Goal: Find specific page/section: Find specific page/section

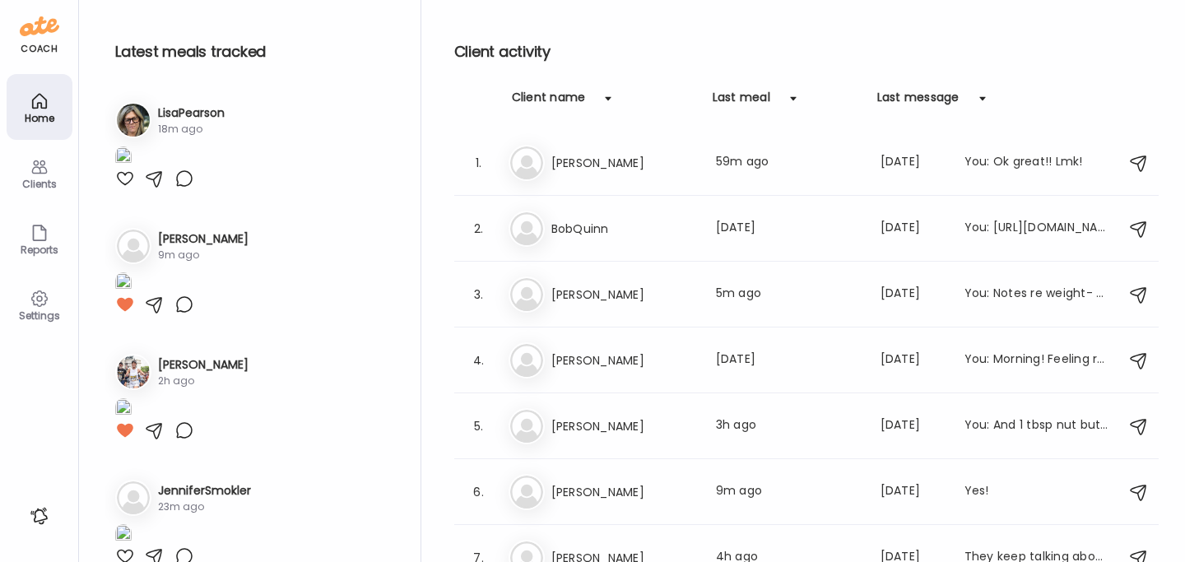
drag, startPoint x: 0, startPoint y: 0, endPoint x: 105, endPoint y: 179, distance: 207.6
click at [52, 179] on div "Clients" at bounding box center [39, 184] width 59 height 11
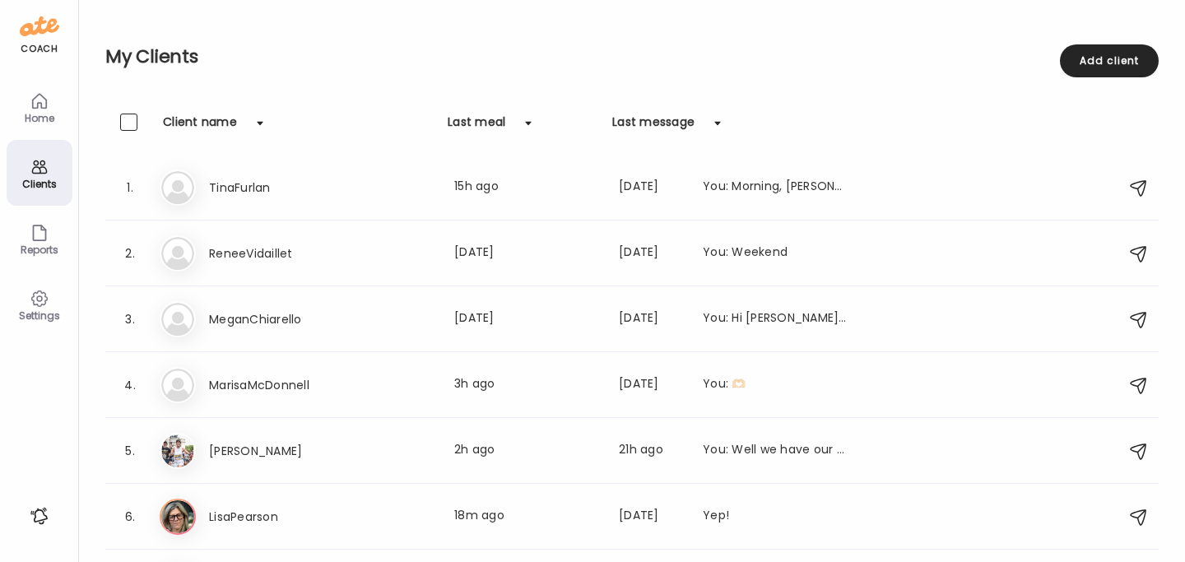
click at [41, 105] on icon at bounding box center [40, 101] width 20 height 20
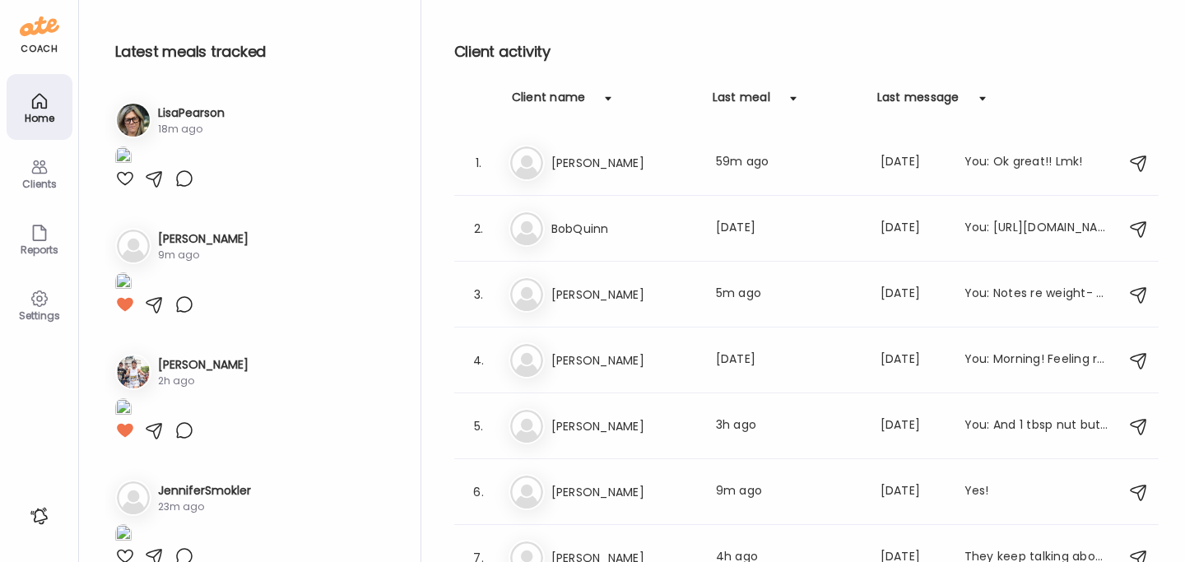
click at [24, 174] on div "Clients" at bounding box center [40, 173] width 66 height 66
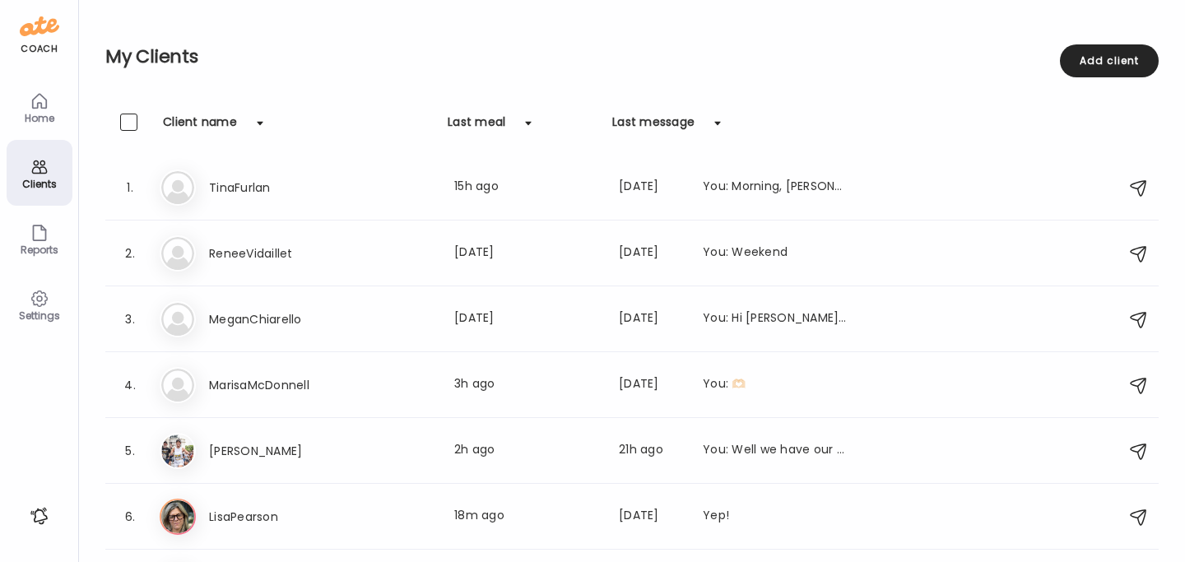
click at [28, 105] on div "Home" at bounding box center [40, 107] width 66 height 66
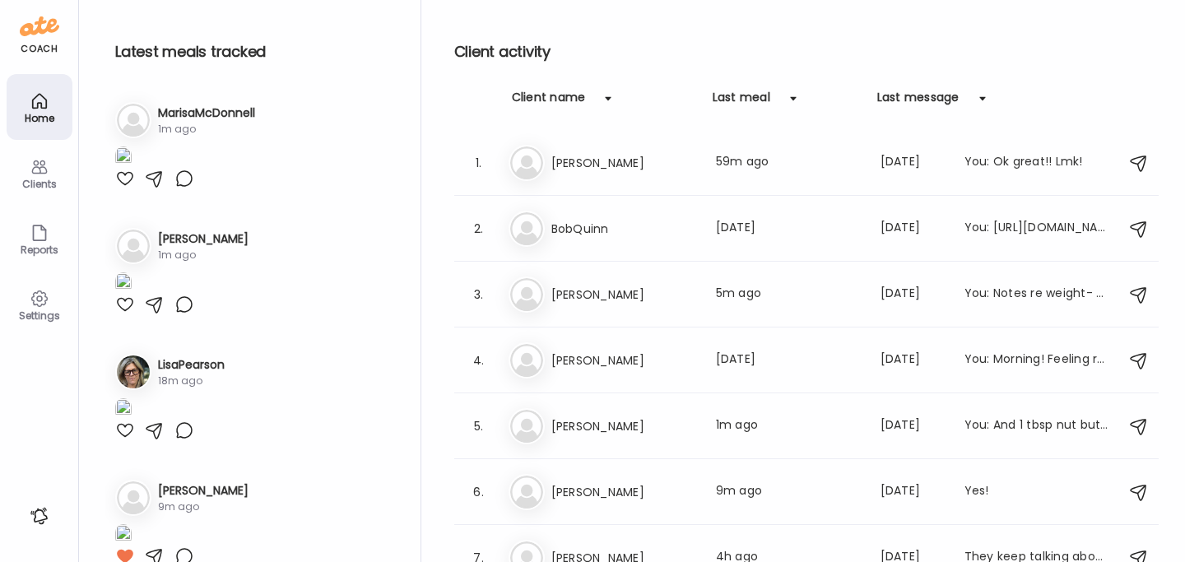
click at [54, 172] on div "Clients" at bounding box center [40, 173] width 66 height 66
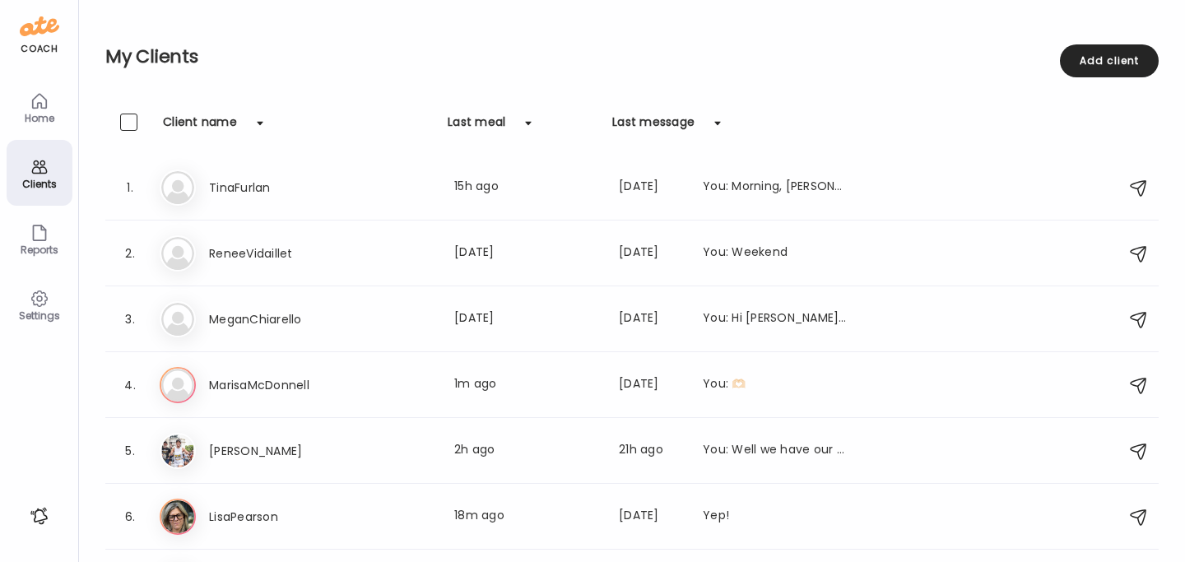
click at [38, 106] on icon at bounding box center [40, 101] width 20 height 20
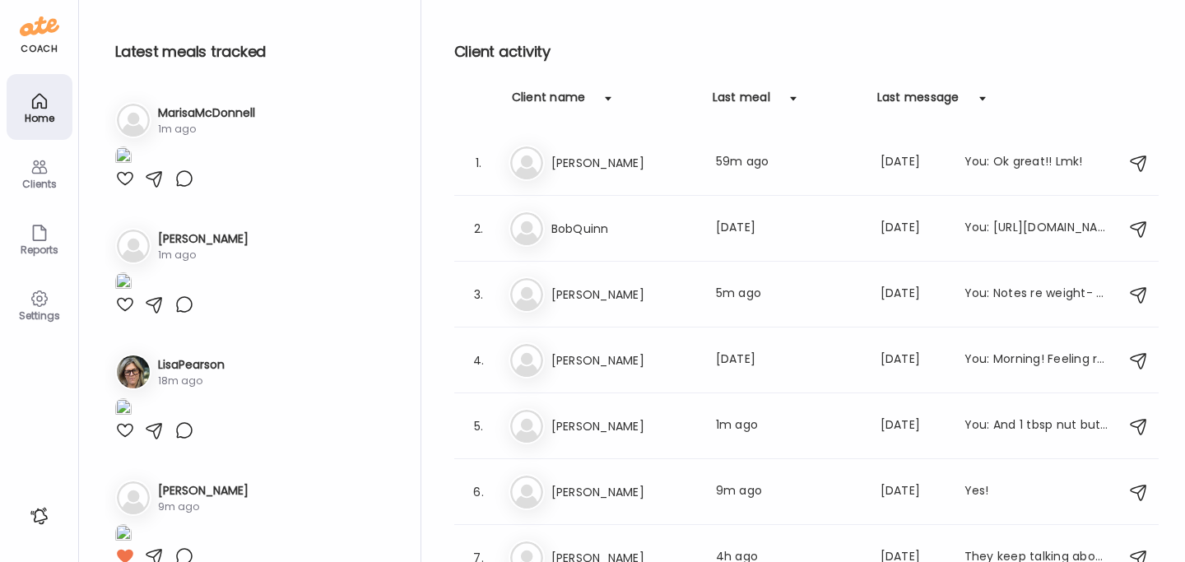
click at [43, 179] on div "Clients" at bounding box center [39, 184] width 59 height 11
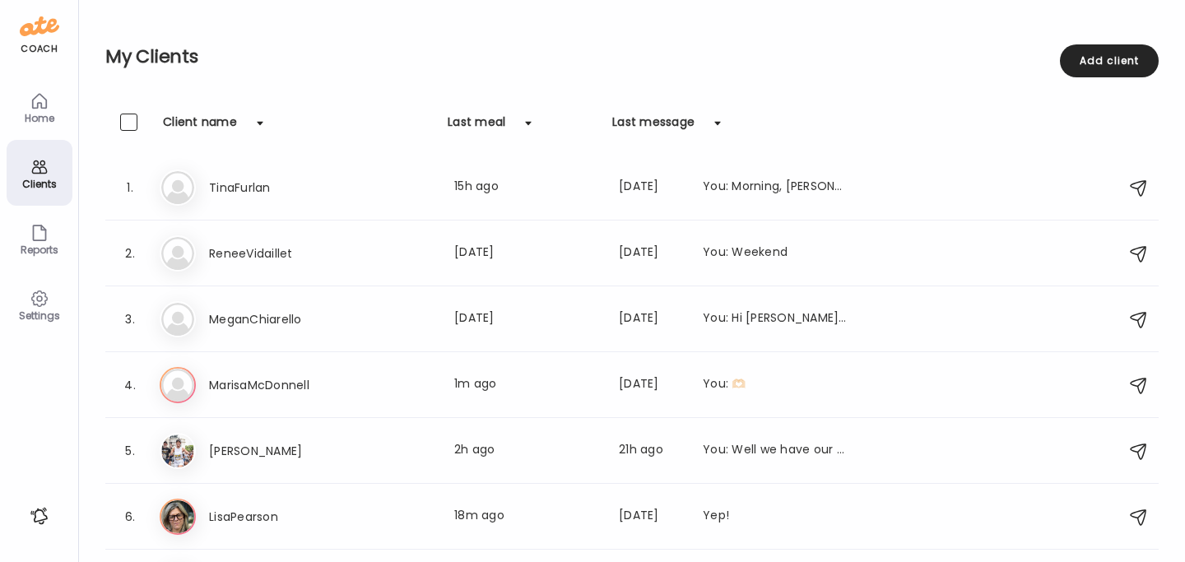
click at [30, 120] on div "Home" at bounding box center [39, 118] width 59 height 11
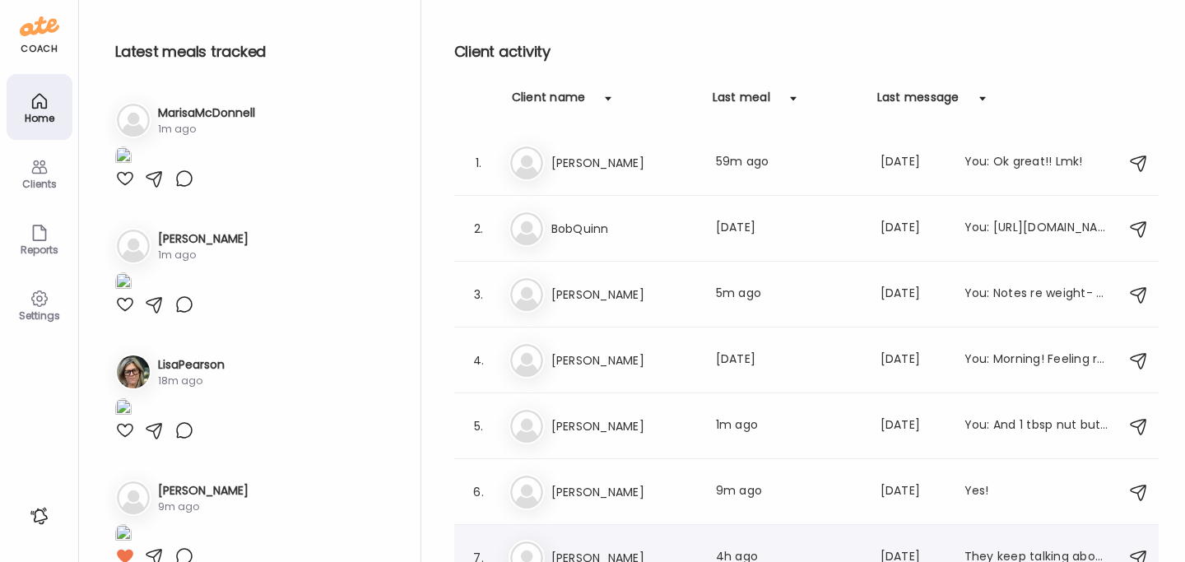
click at [593, 548] on h3 "[PERSON_NAME]" at bounding box center [623, 558] width 145 height 20
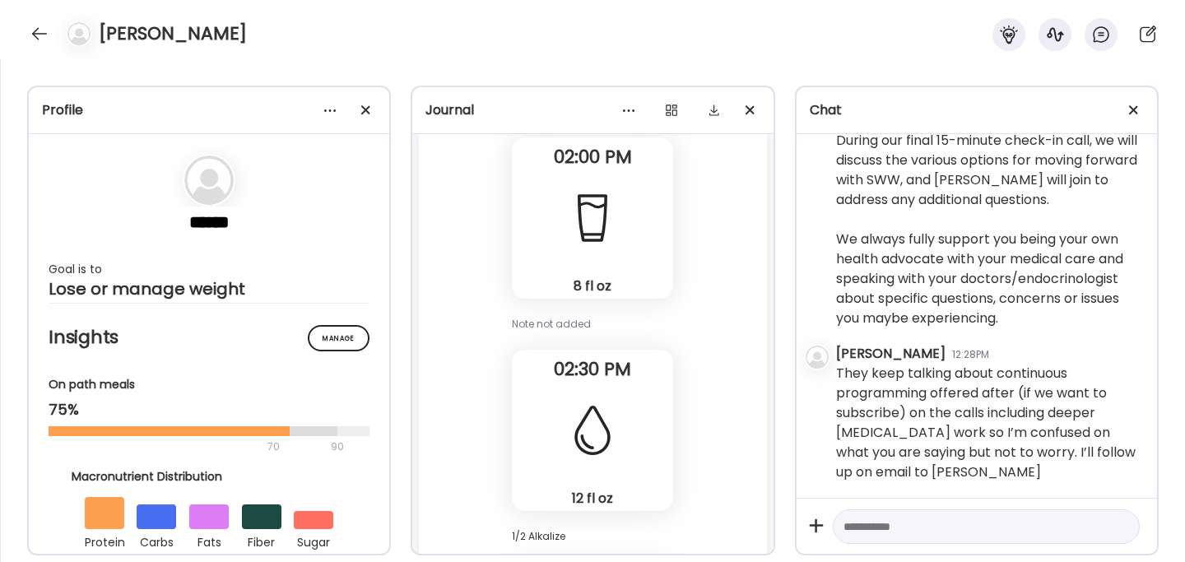
scroll to position [27074, 0]
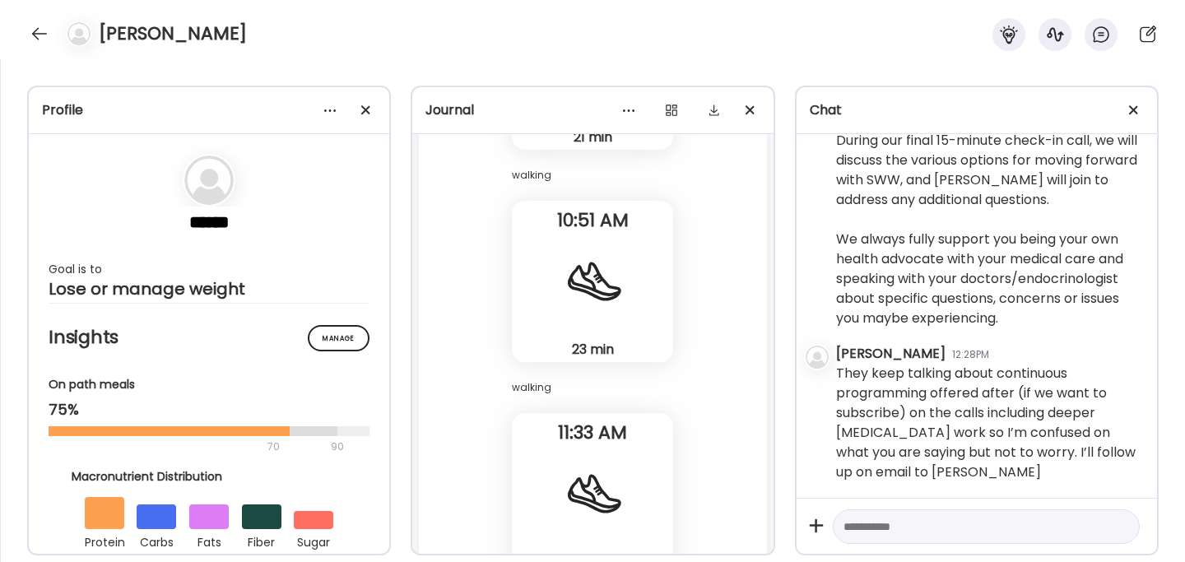
click at [881, 527] on textarea at bounding box center [971, 527] width 256 height 20
paste textarea "**********"
type textarea "**********"
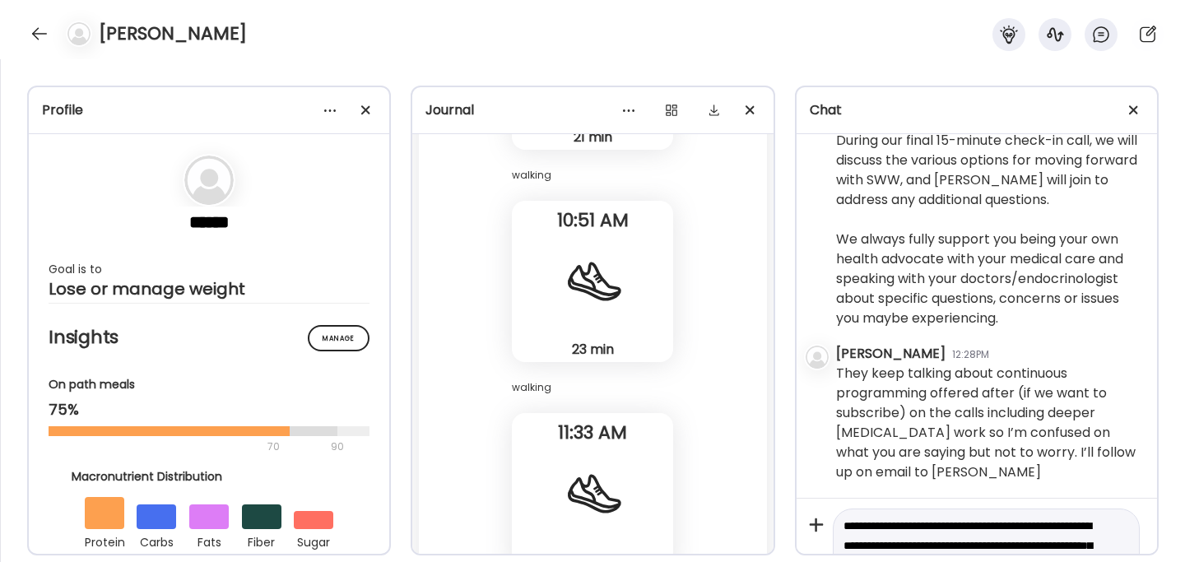
scroll to position [157, 0]
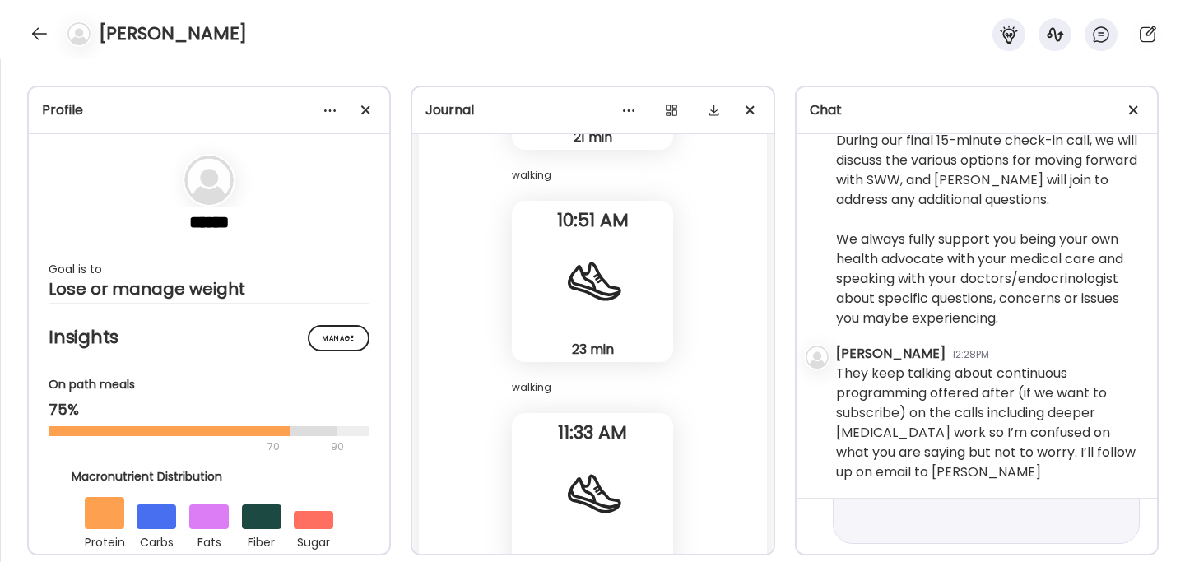
click at [1010, 516] on textarea "**********" at bounding box center [971, 448] width 256 height 178
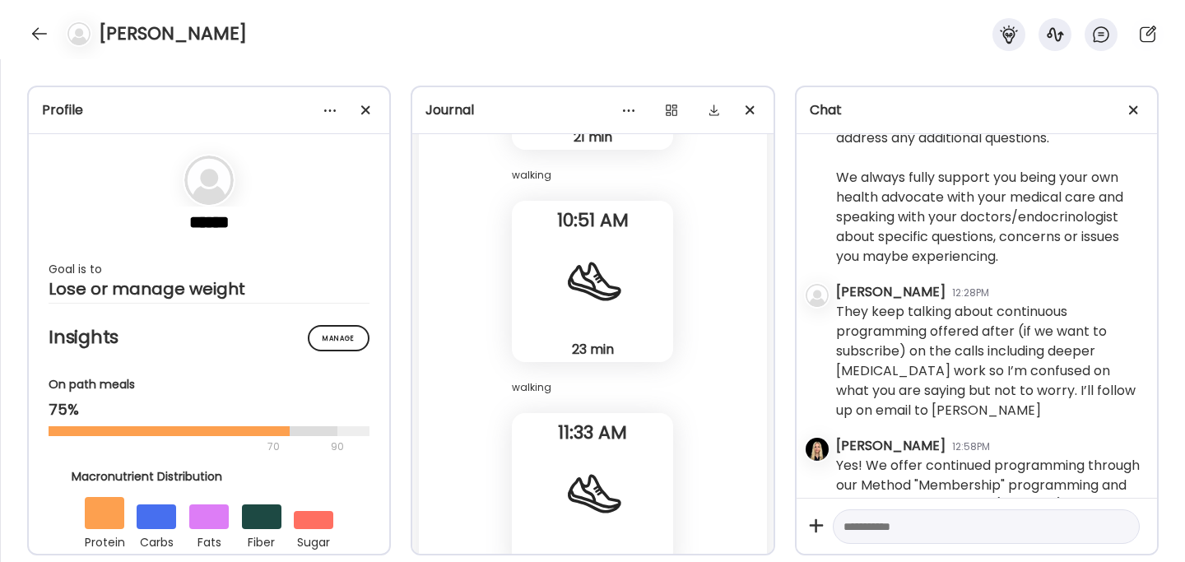
scroll to position [27288, 0]
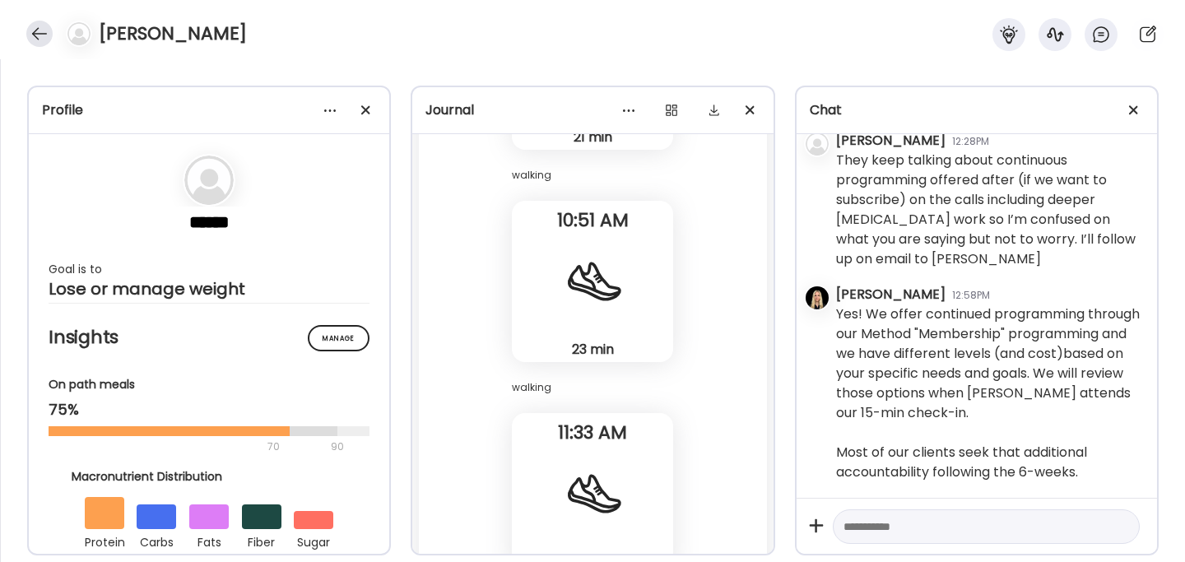
click at [39, 32] on div at bounding box center [39, 34] width 26 height 26
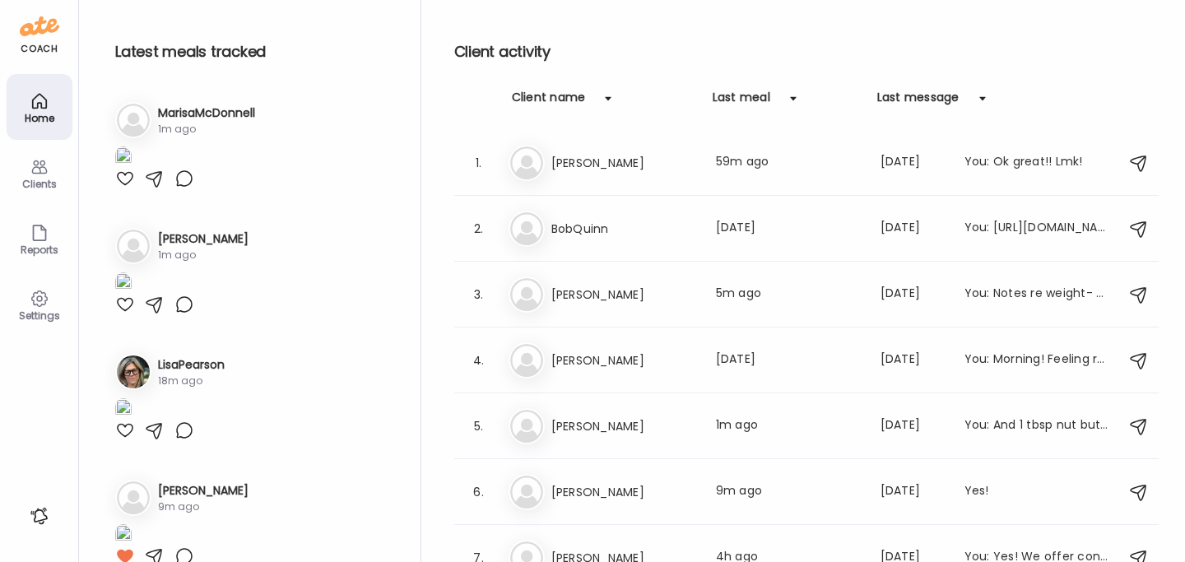
click at [43, 184] on div "Clients" at bounding box center [39, 184] width 59 height 11
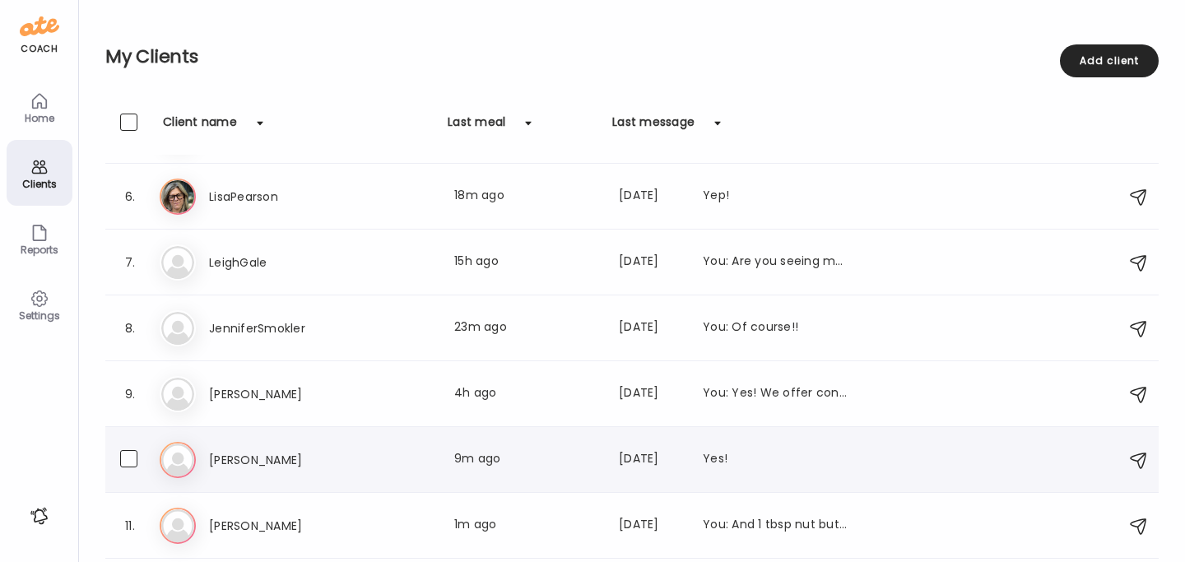
scroll to position [356, 0]
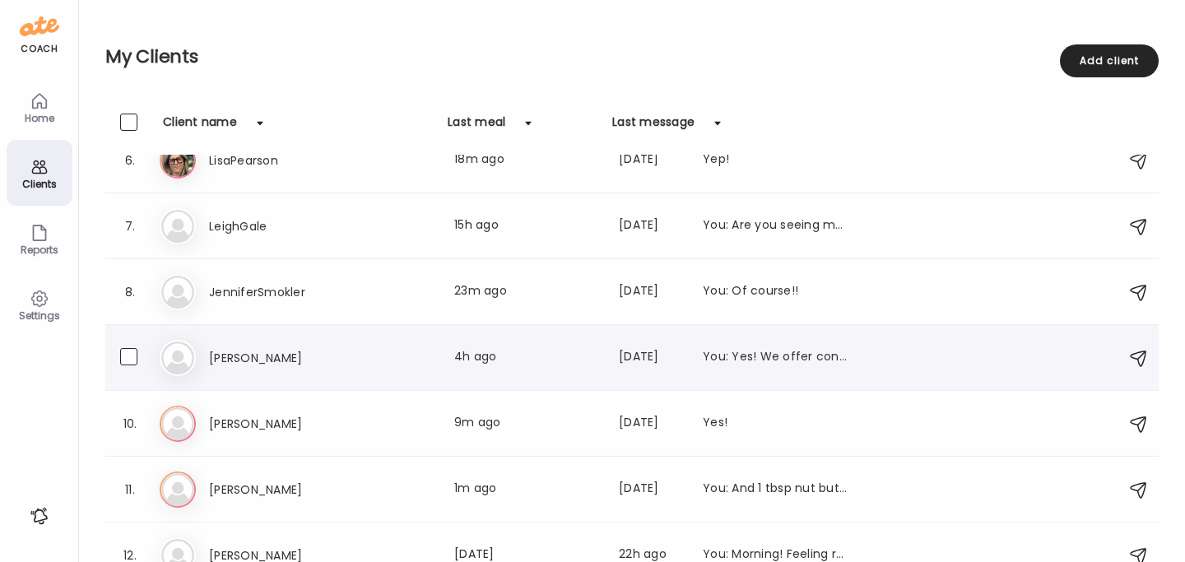
click at [751, 369] on div "[PERSON_NAME] [PERSON_NAME] Last meal: 4h ago Last message: [DATE] You: Yes! We…" at bounding box center [635, 358] width 950 height 36
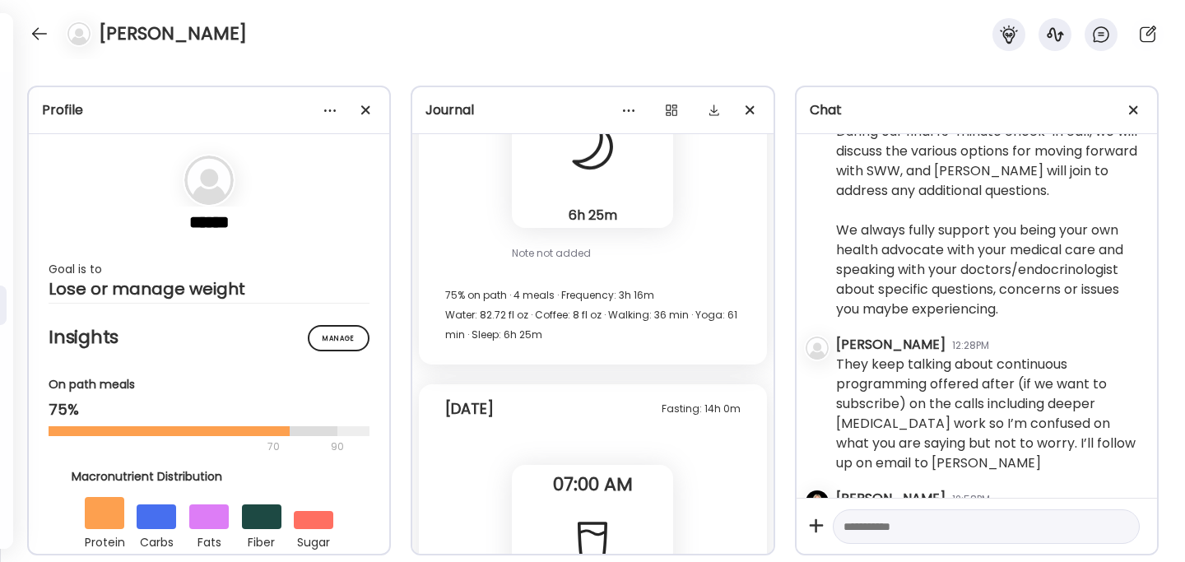
scroll to position [27288, 0]
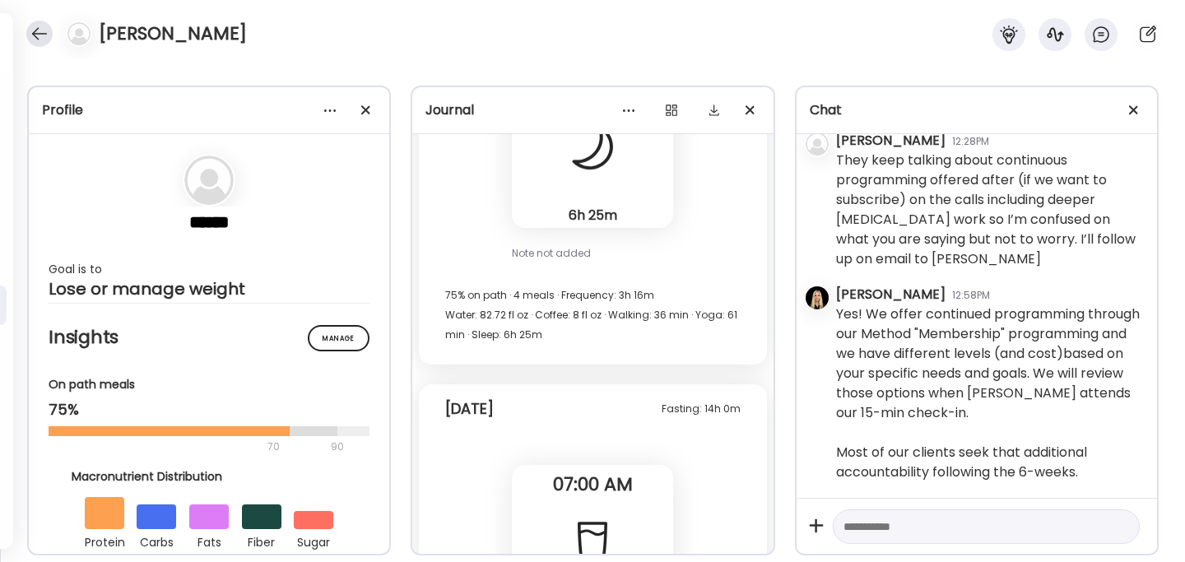
click at [36, 41] on div at bounding box center [39, 34] width 26 height 26
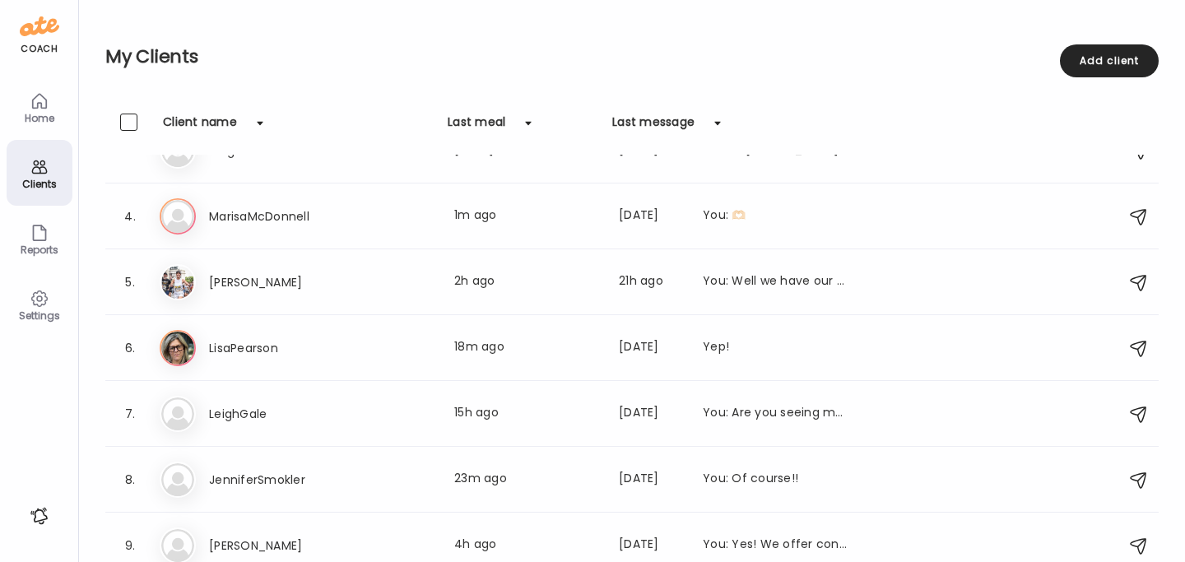
click at [52, 109] on div "Home" at bounding box center [40, 107] width 66 height 66
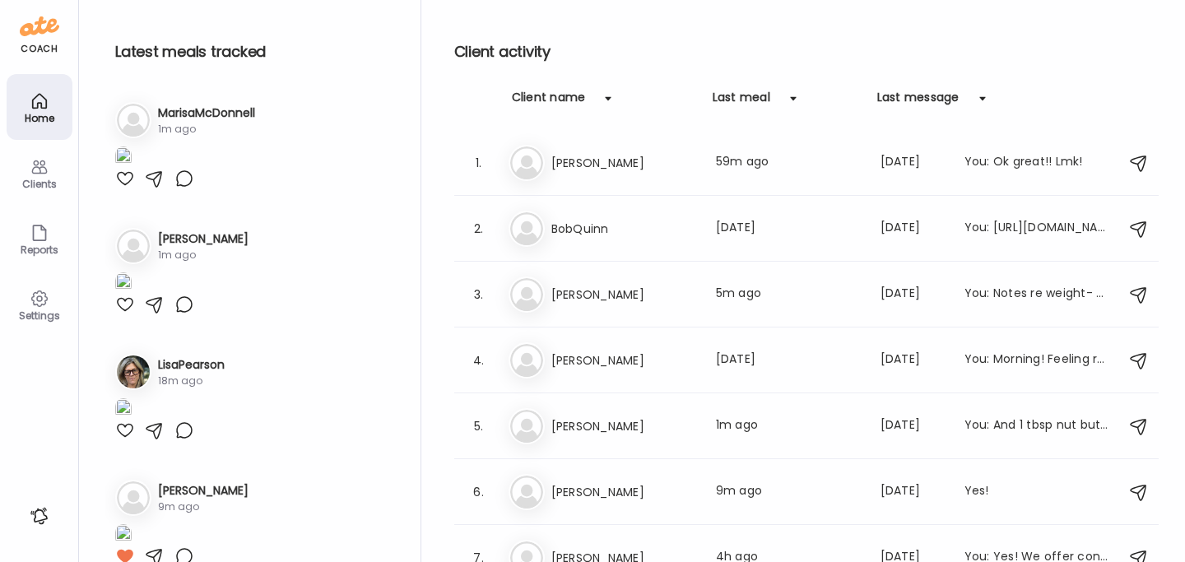
click at [55, 171] on div "Clients" at bounding box center [40, 173] width 66 height 66
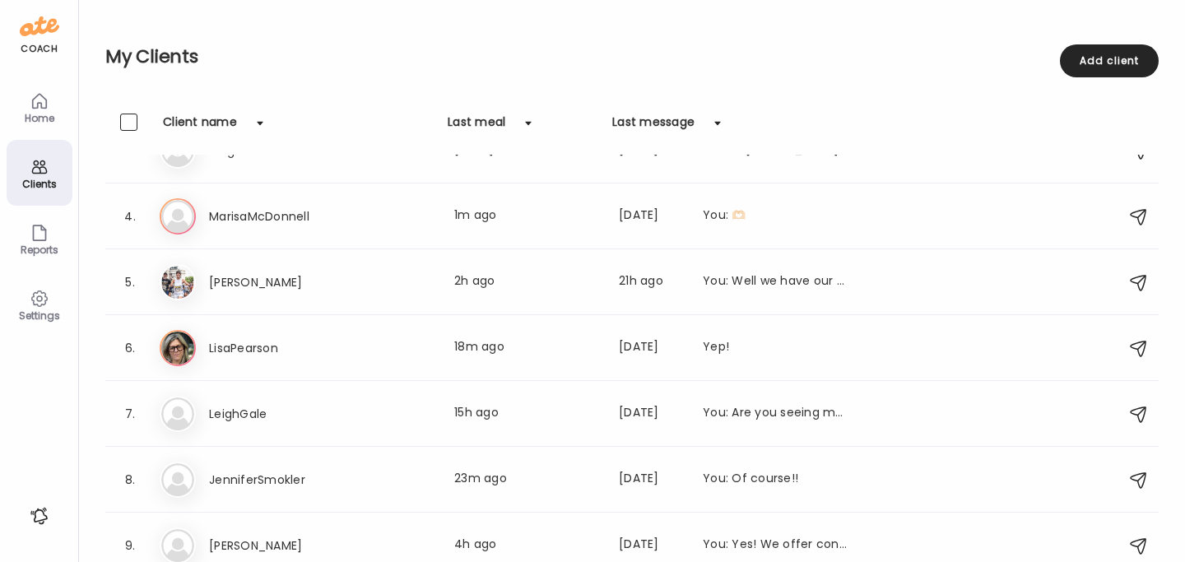
click at [42, 174] on icon at bounding box center [40, 167] width 20 height 20
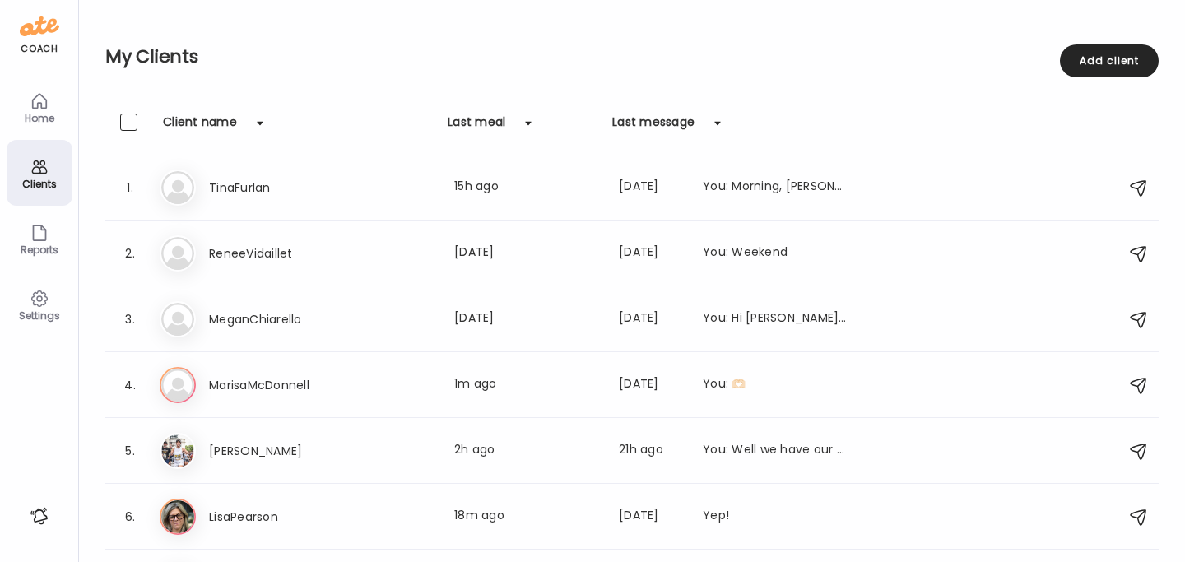
click at [43, 120] on div "Home" at bounding box center [39, 118] width 59 height 11
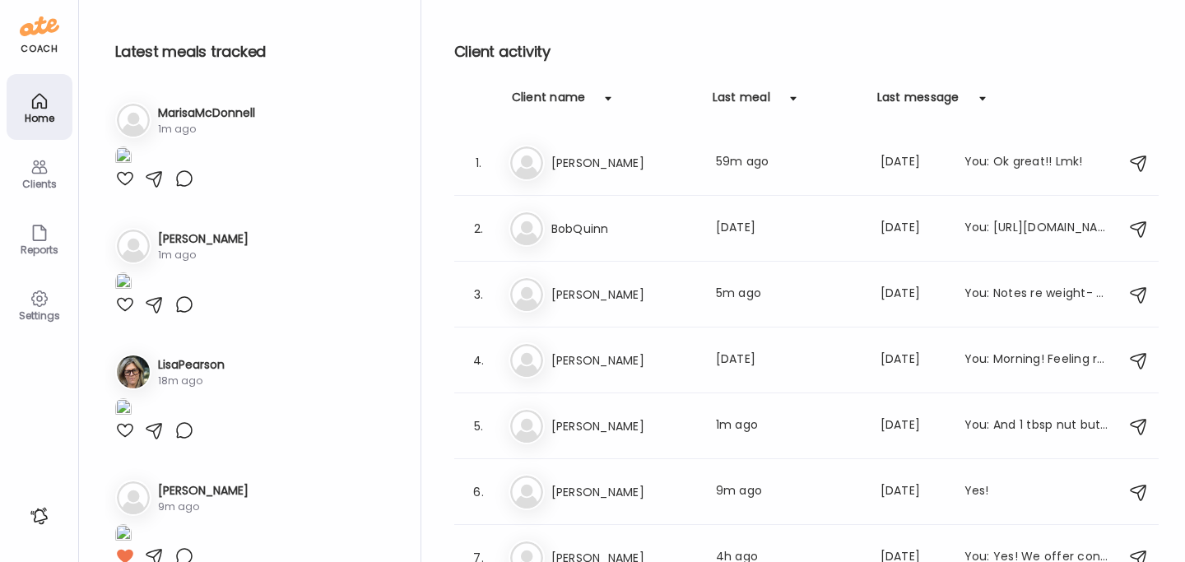
click at [33, 196] on div "Clients" at bounding box center [40, 173] width 66 height 66
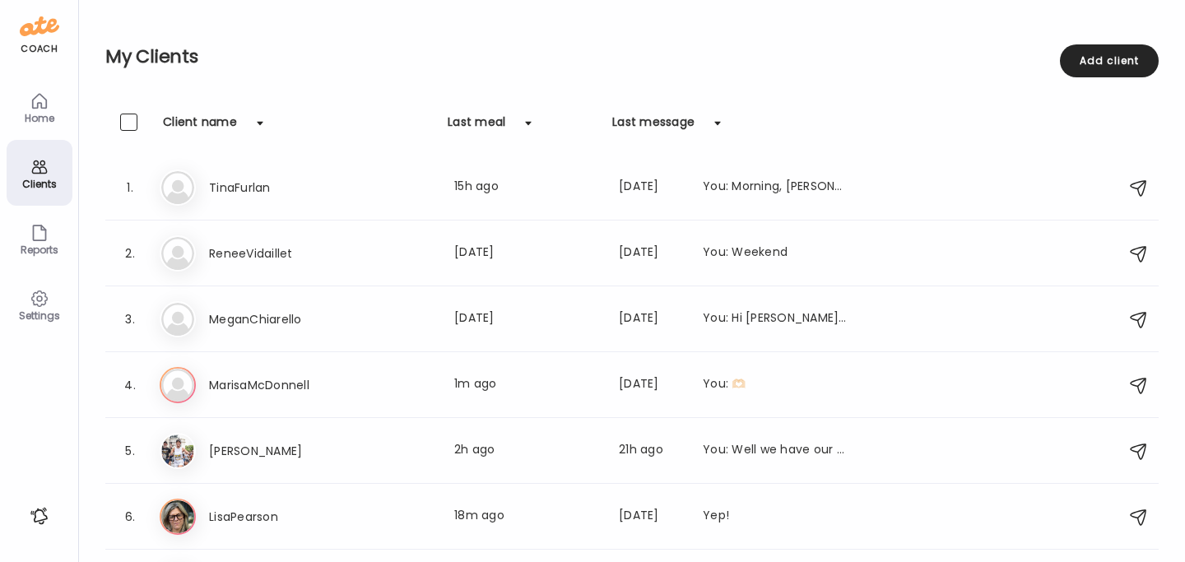
click at [49, 102] on div "Home" at bounding box center [40, 107] width 66 height 66
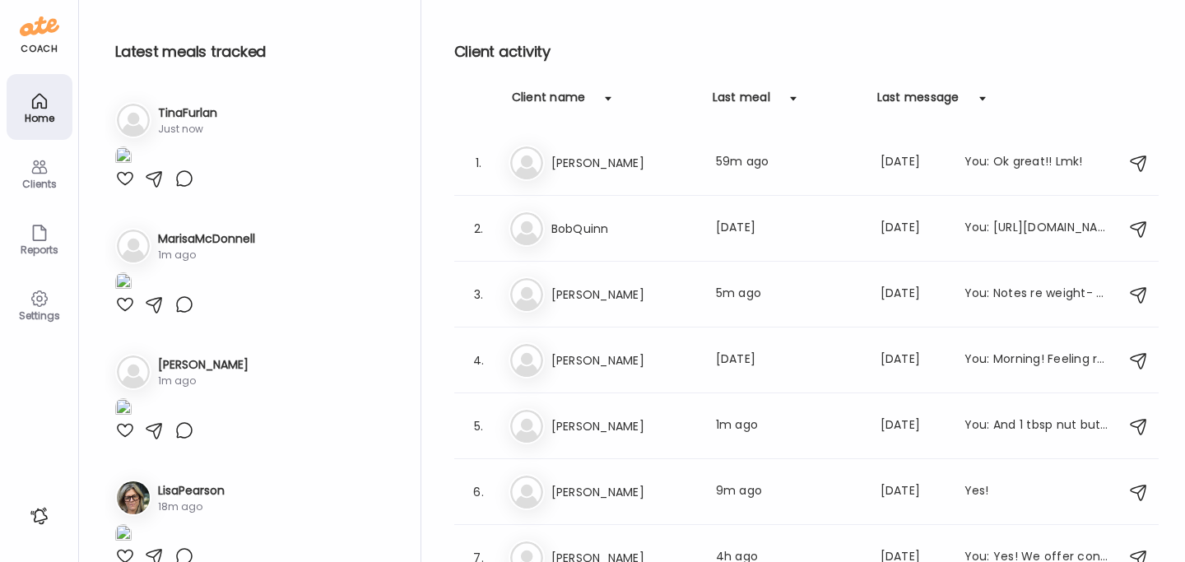
click at [53, 165] on div "Clients" at bounding box center [40, 173] width 66 height 66
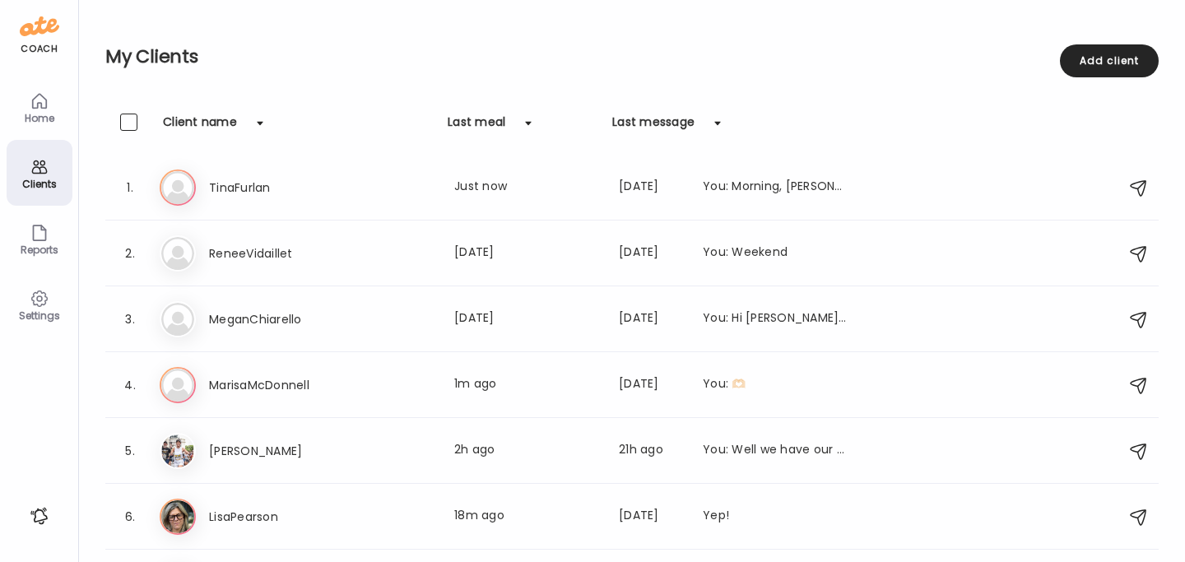
click at [43, 168] on icon at bounding box center [40, 167] width 20 height 20
click at [31, 99] on icon at bounding box center [40, 101] width 20 height 20
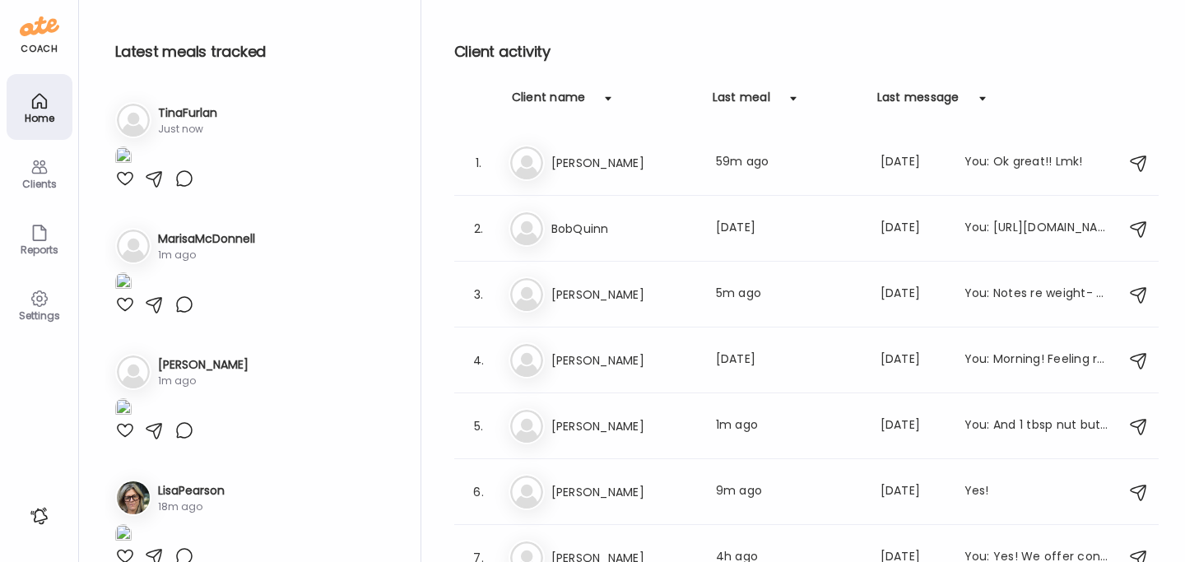
click at [127, 188] on div at bounding box center [125, 179] width 20 height 20
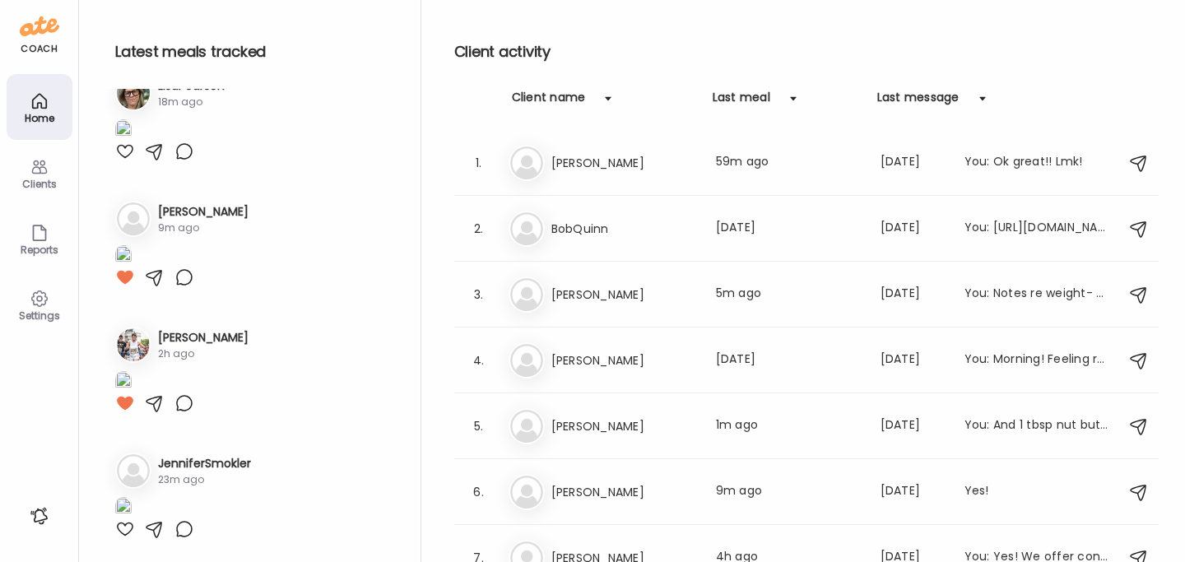
scroll to position [408, 0]
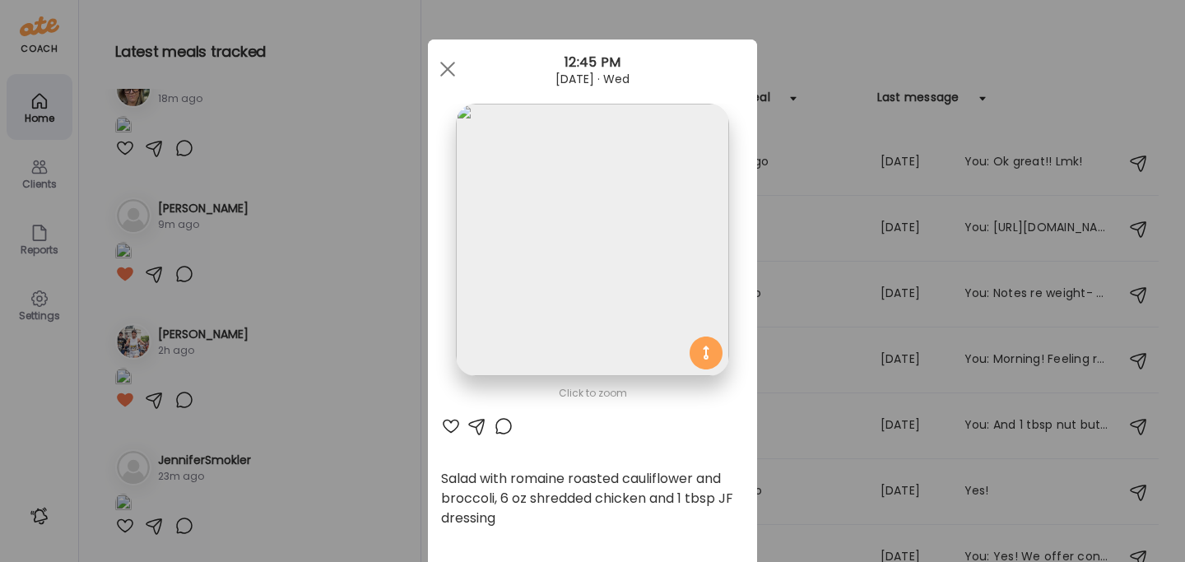
click at [444, 72] on span at bounding box center [447, 69] width 15 height 15
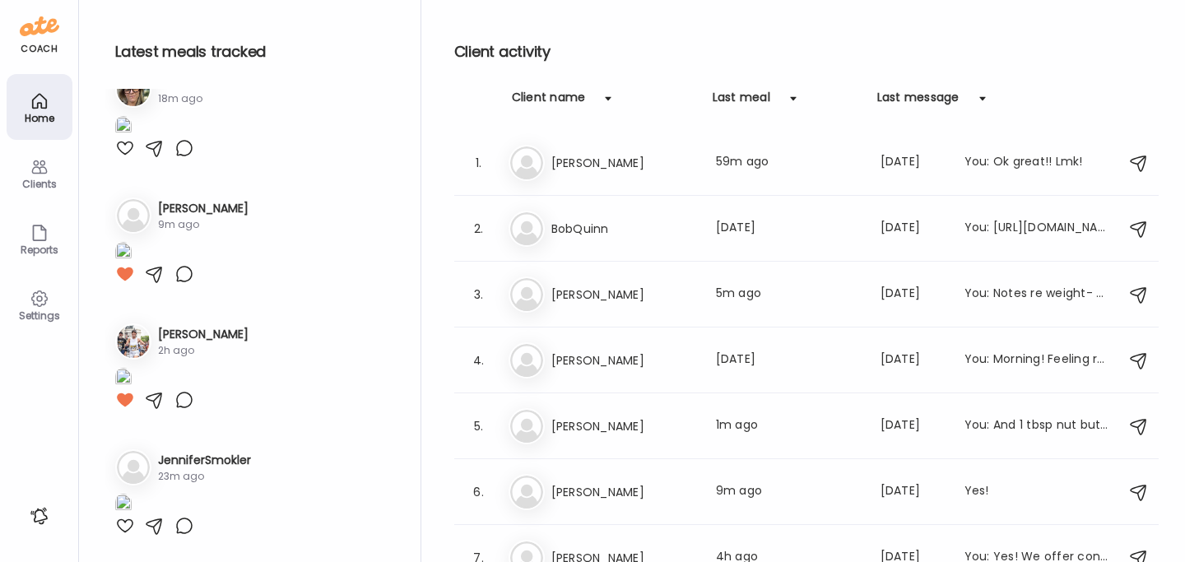
click at [26, 194] on div "Clients" at bounding box center [40, 173] width 66 height 66
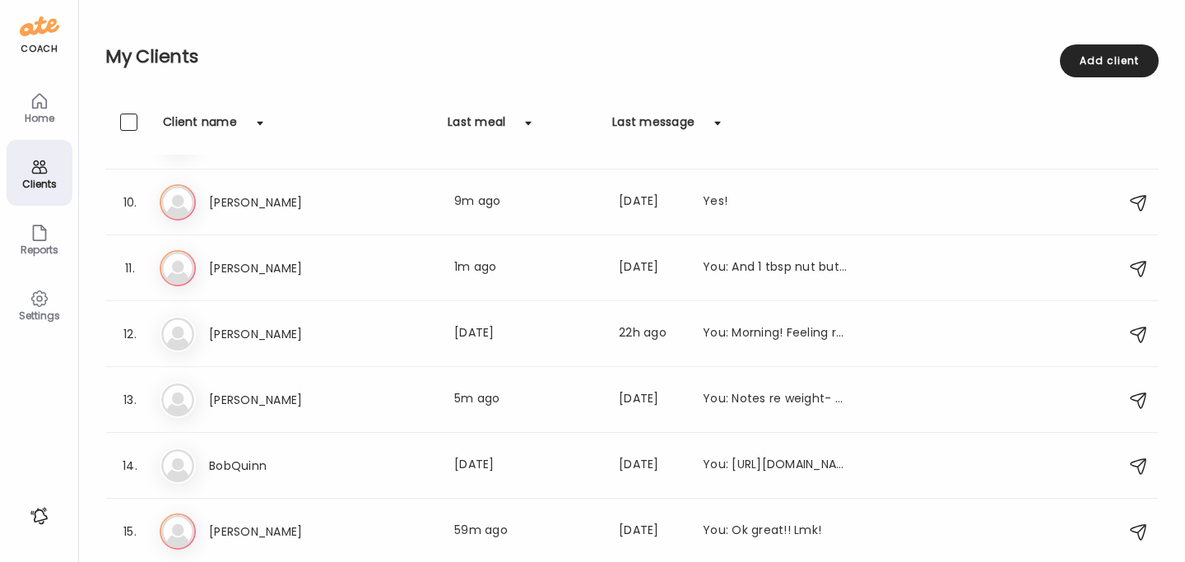
scroll to position [0, 0]
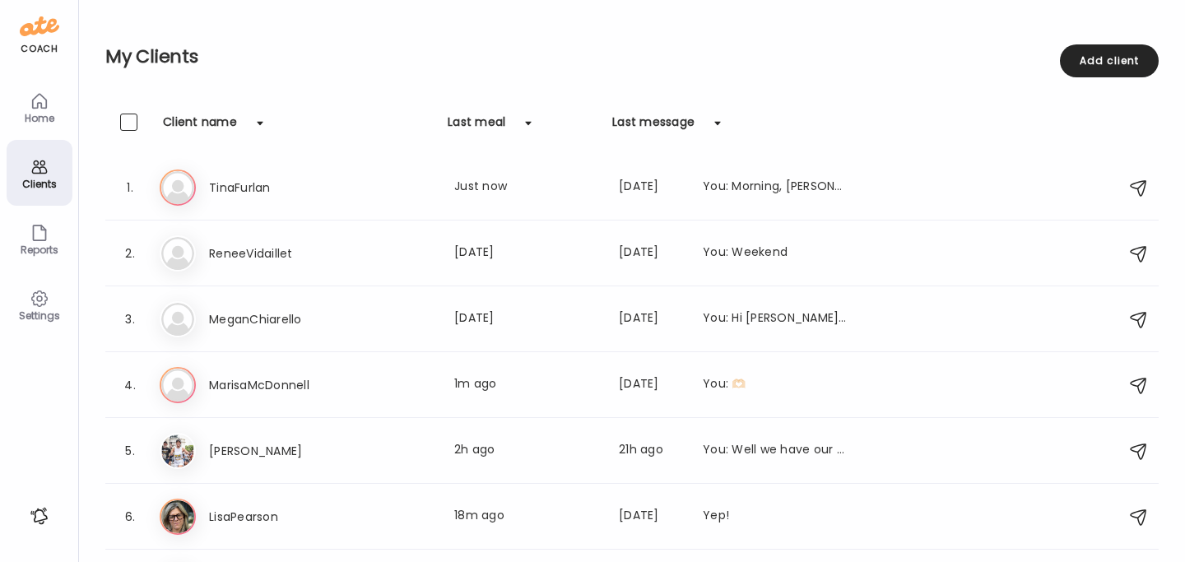
click at [38, 100] on icon at bounding box center [40, 101] width 20 height 20
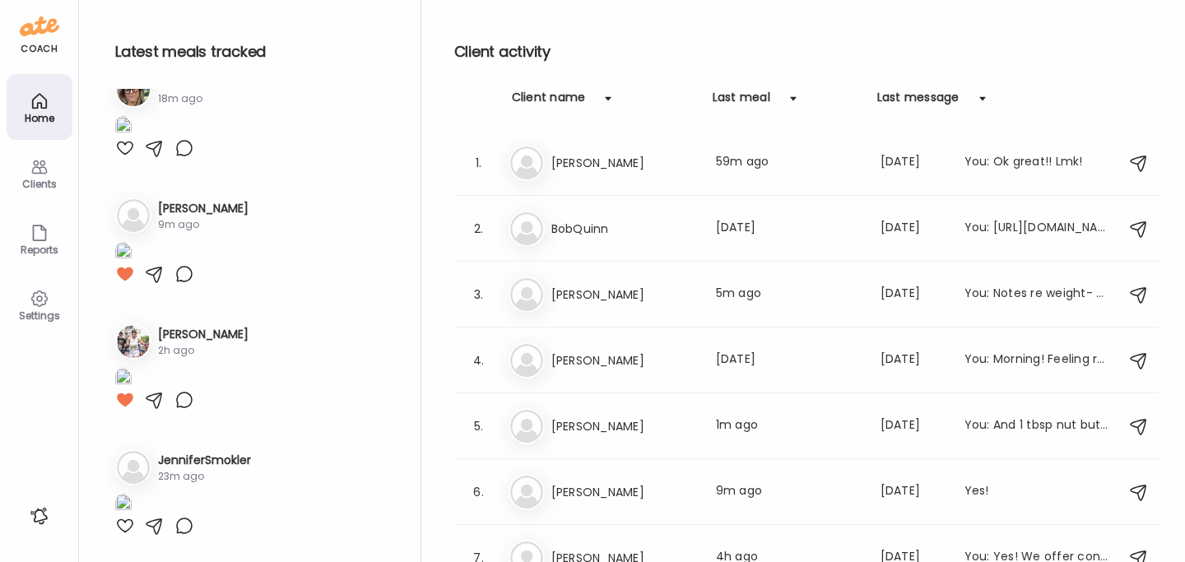
click at [35, 183] on div "Clients" at bounding box center [39, 184] width 59 height 11
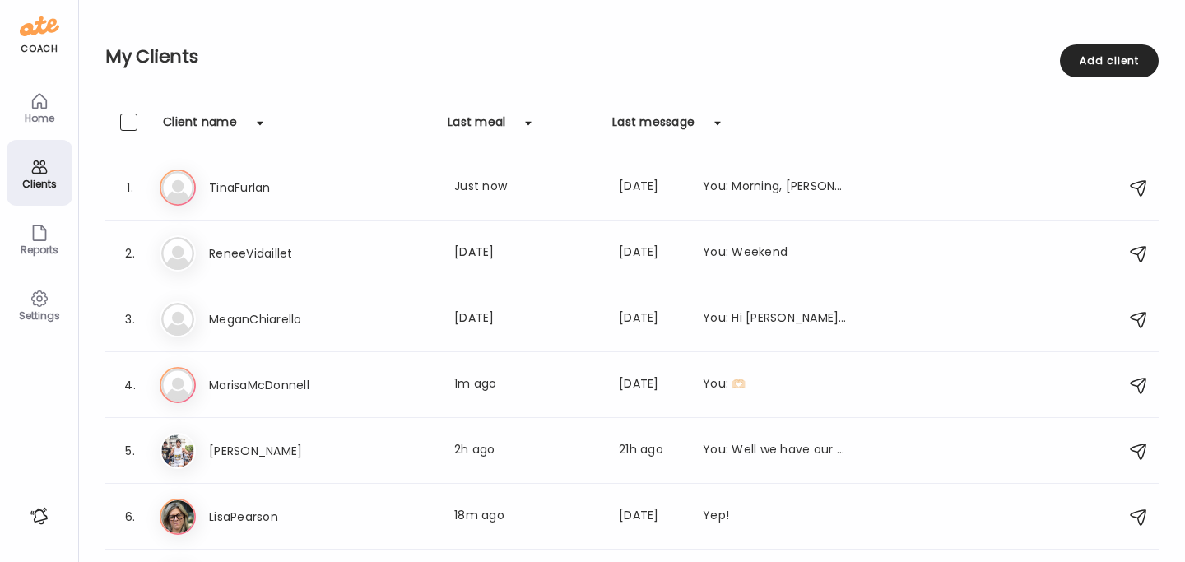
click at [36, 109] on icon at bounding box center [40, 101] width 20 height 20
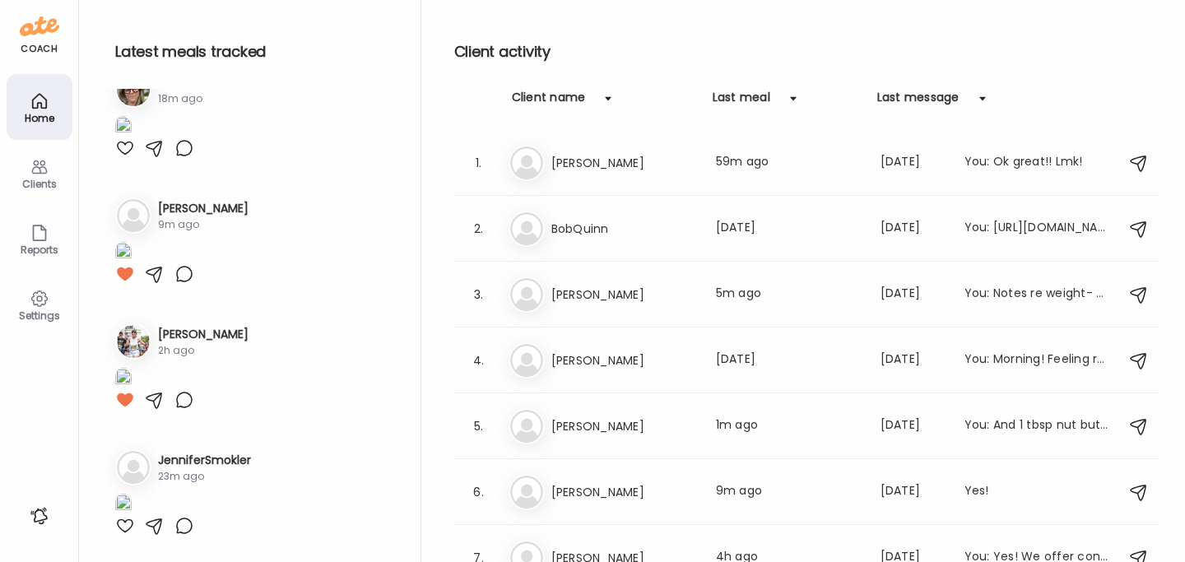
click at [41, 180] on div "Clients" at bounding box center [39, 184] width 59 height 11
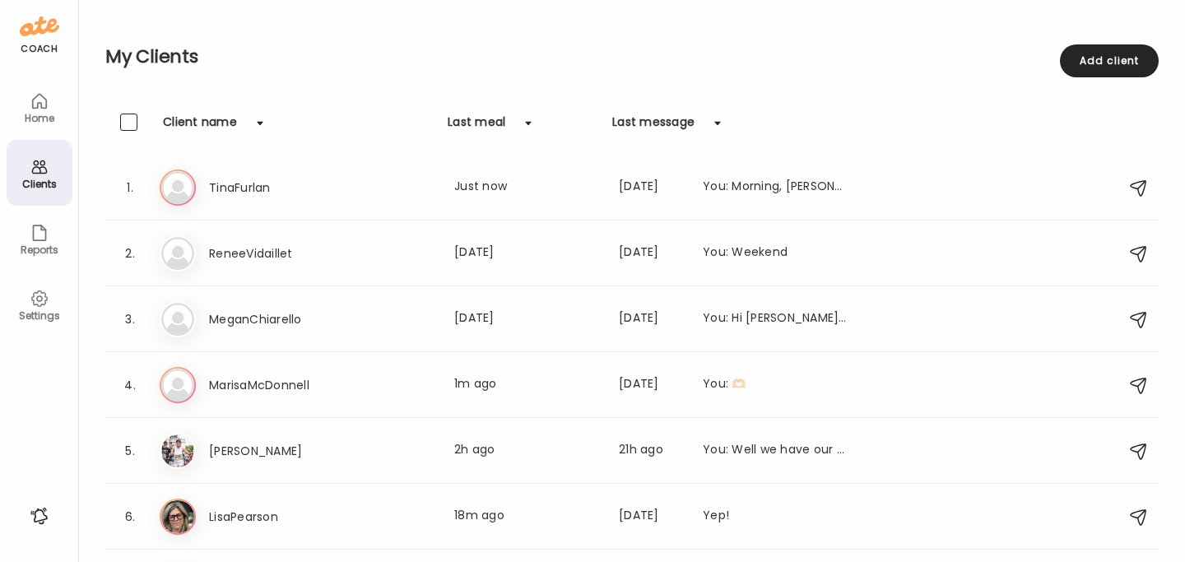
click at [43, 99] on icon at bounding box center [40, 101] width 20 height 20
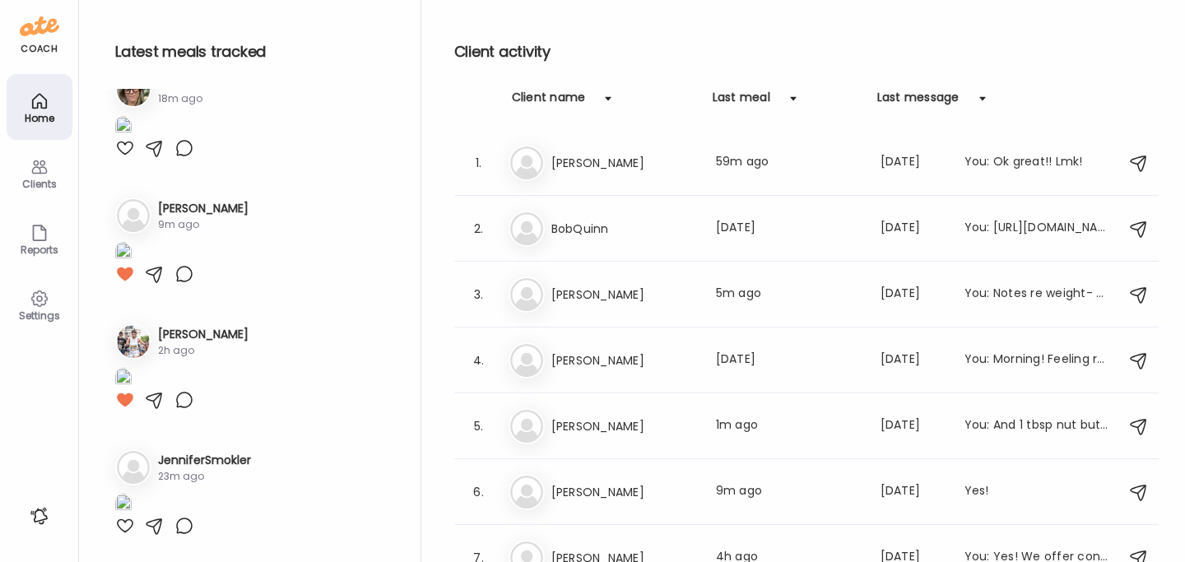
click at [47, 168] on icon at bounding box center [40, 167] width 20 height 20
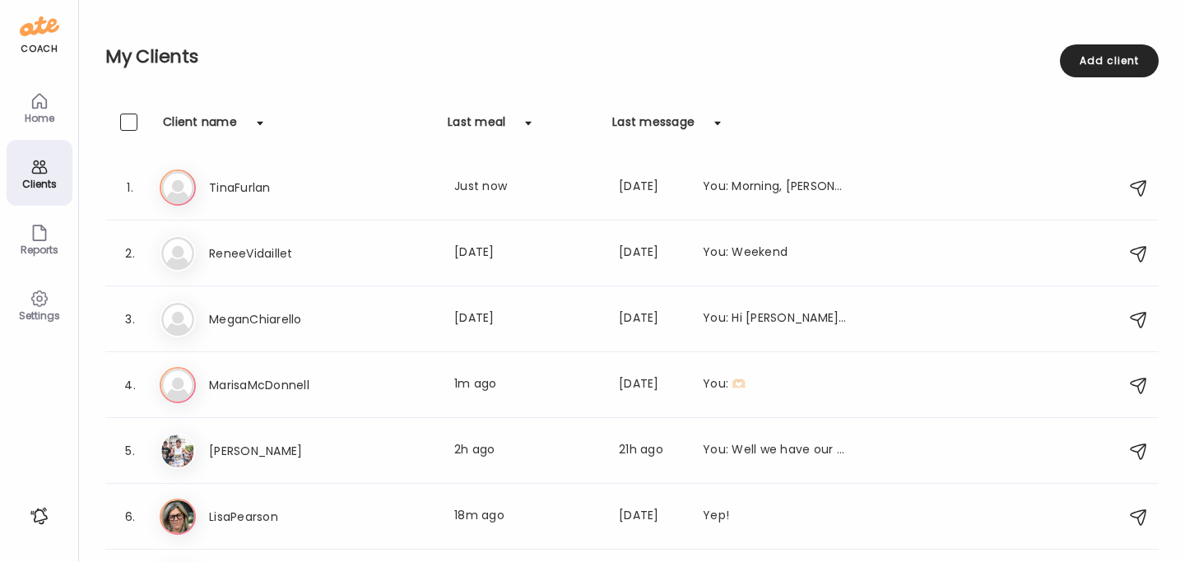
click at [37, 105] on icon at bounding box center [39, 101] width 14 height 14
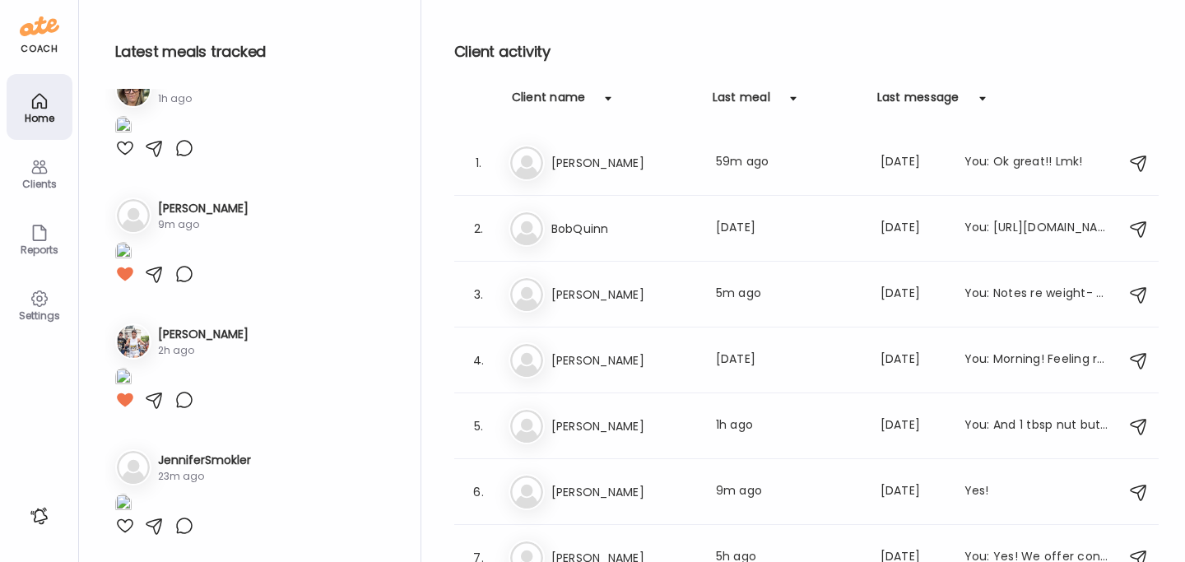
click at [52, 179] on div "Clients" at bounding box center [39, 184] width 59 height 11
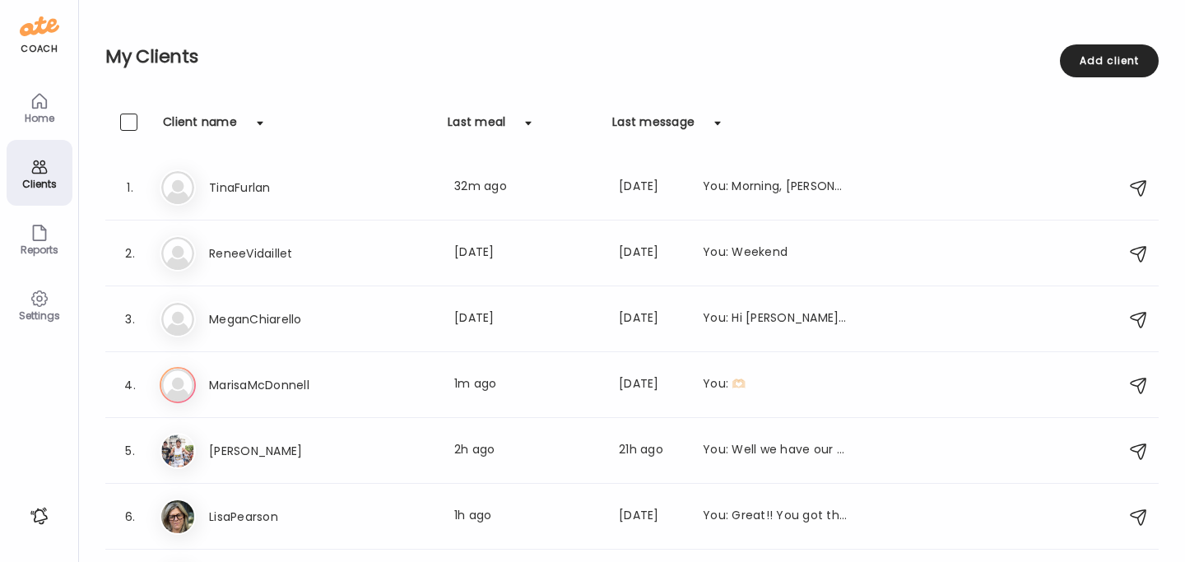
click at [49, 105] on icon at bounding box center [40, 101] width 20 height 20
